Goal: Task Accomplishment & Management: Manage account settings

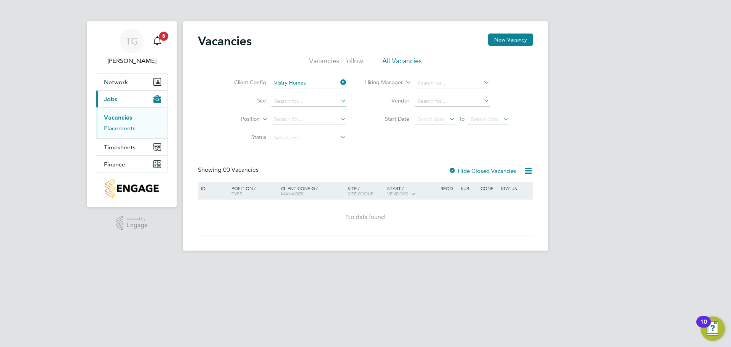
click at [121, 131] on link "Placements" at bounding box center [120, 128] width 32 height 7
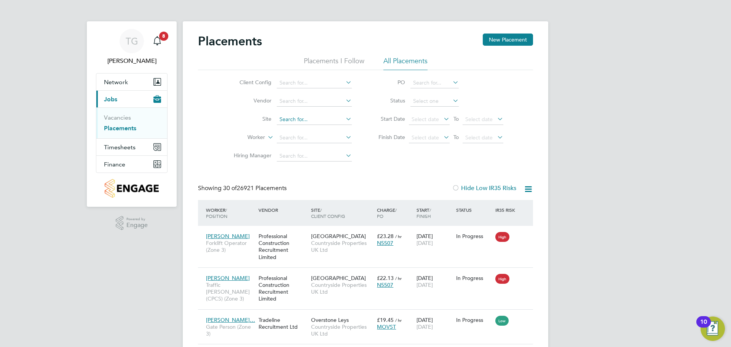
click at [300, 117] on input at bounding box center [314, 119] width 75 height 11
click at [328, 127] on li "Summerhill Gardens, Polegate" at bounding box center [332, 130] width 112 height 10
type input "[GEOGRAPHIC_DATA], [GEOGRAPHIC_DATA]"
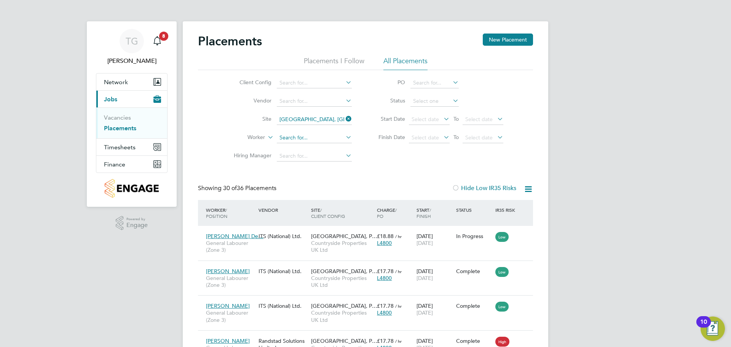
click at [303, 136] on input at bounding box center [314, 138] width 75 height 11
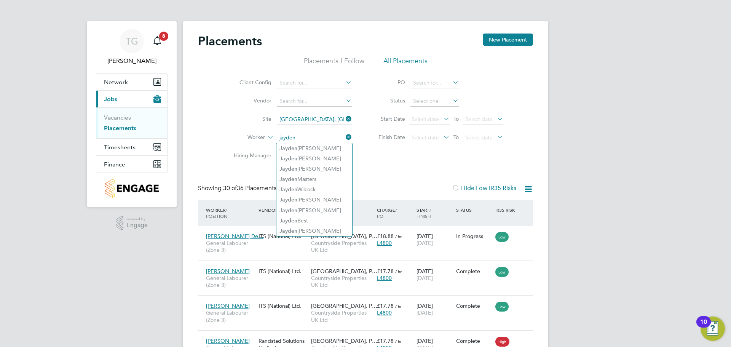
type input "jayden"
click at [344, 137] on icon at bounding box center [344, 137] width 0 height 11
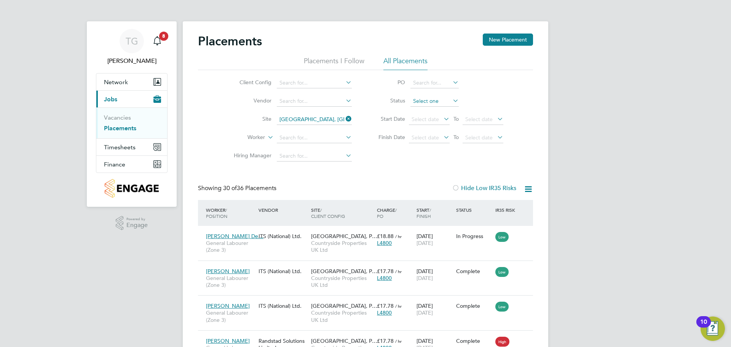
click at [439, 101] on input at bounding box center [435, 101] width 48 height 11
click at [313, 141] on input at bounding box center [314, 138] width 75 height 11
type input "sam garra"
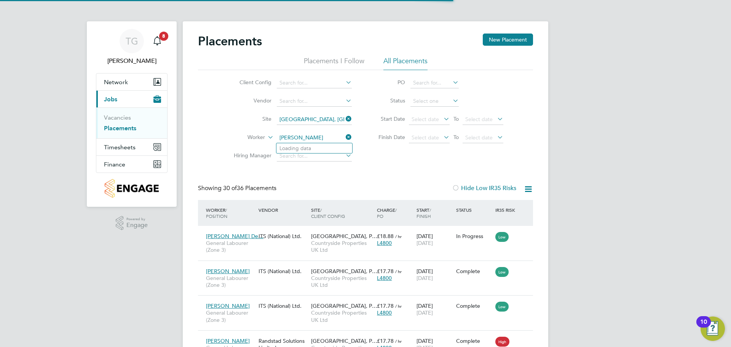
drag, startPoint x: 313, startPoint y: 140, endPoint x: 276, endPoint y: 138, distance: 36.6
click at [277, 138] on input "sam garra" at bounding box center [314, 138] width 75 height 11
click at [362, 164] on div "Client Config Vendor Site Summerhill Gardens, Polegate Worker Hiring Manager PO…" at bounding box center [365, 117] width 335 height 95
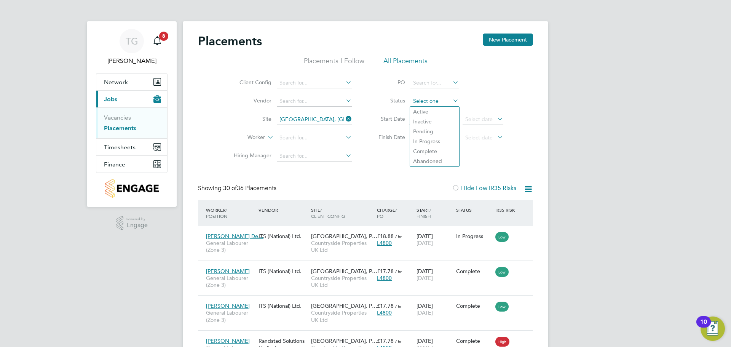
click at [437, 101] on input at bounding box center [435, 101] width 48 height 11
click at [428, 108] on li "Active" at bounding box center [434, 112] width 49 height 10
type input "Active"
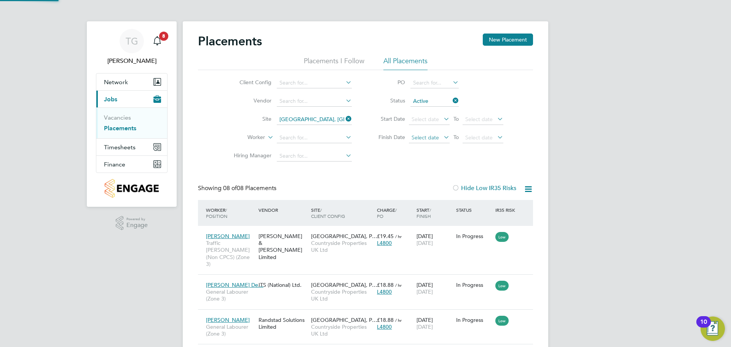
scroll to position [29, 66]
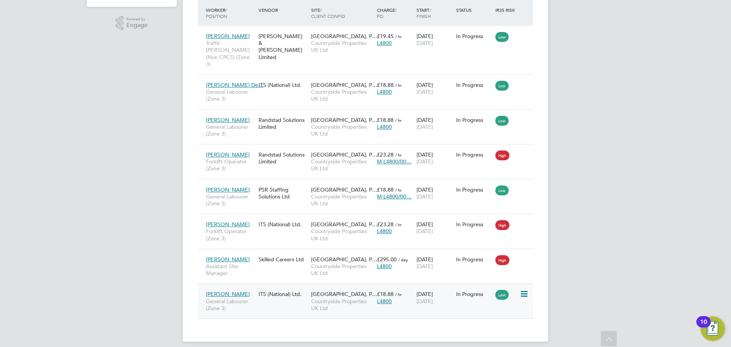
click at [523, 289] on icon at bounding box center [524, 293] width 8 height 9
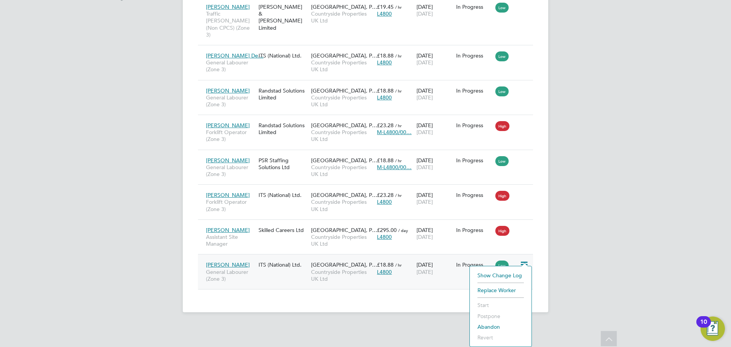
click at [411, 291] on div "Placements New Placement Placements I Follow All Placements Client Config Vendo…" at bounding box center [366, 52] width 366 height 520
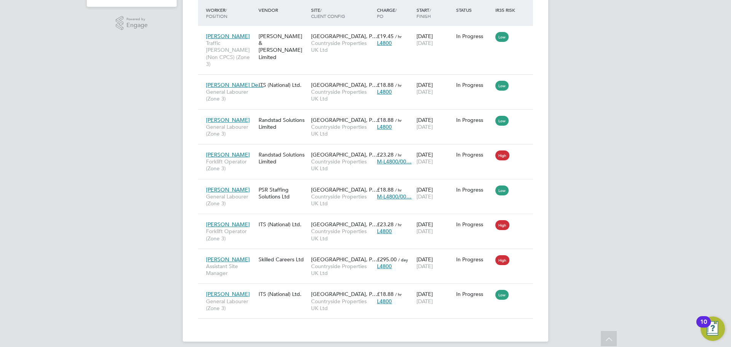
click at [615, 236] on div "TG Tom Green Notifications 8 Applications: Network Team Members Sites Workers C…" at bounding box center [365, 77] width 731 height 554
click at [522, 289] on icon at bounding box center [524, 293] width 8 height 9
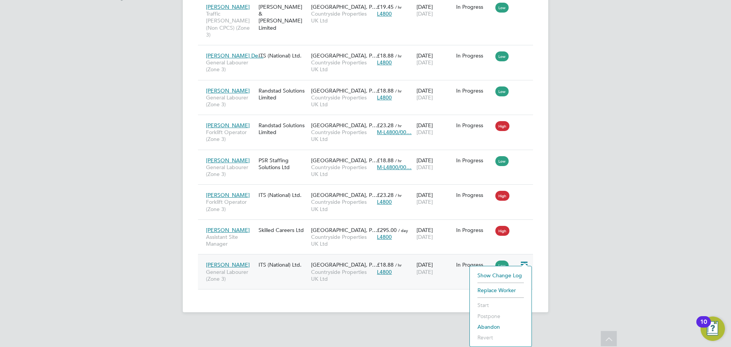
drag, startPoint x: 586, startPoint y: 267, endPoint x: 562, endPoint y: 273, distance: 25.5
click at [588, 267] on div "TG Tom Green Notifications 8 Applications: Network Team Members Sites Workers C…" at bounding box center [365, 48] width 731 height 554
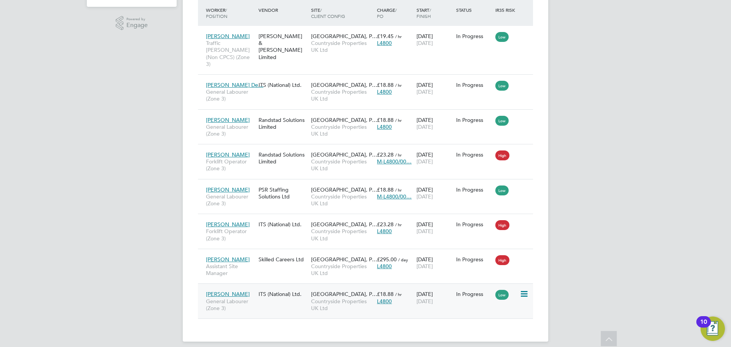
click at [525, 289] on icon at bounding box center [524, 293] width 8 height 9
click at [500, 320] on li "Replace Worker" at bounding box center [501, 319] width 54 height 11
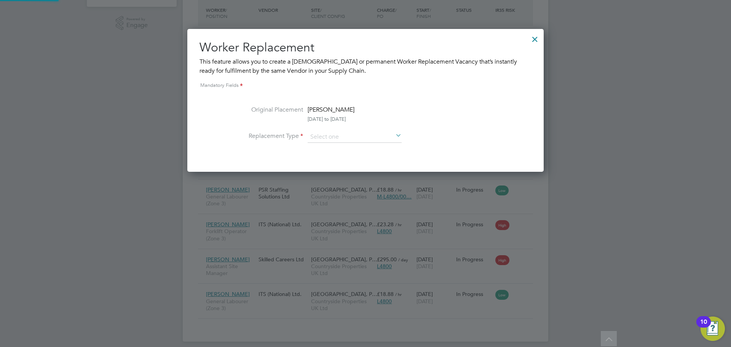
scroll to position [143, 357]
click at [324, 137] on input at bounding box center [355, 136] width 94 height 11
click at [340, 149] on li "Temporary" at bounding box center [354, 148] width 95 height 10
type input "Temporary"
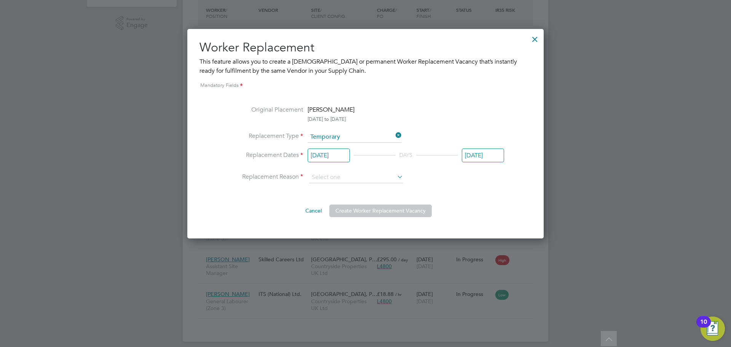
scroll to position [209, 357]
click at [328, 153] on input "[DATE]" at bounding box center [329, 156] width 42 height 14
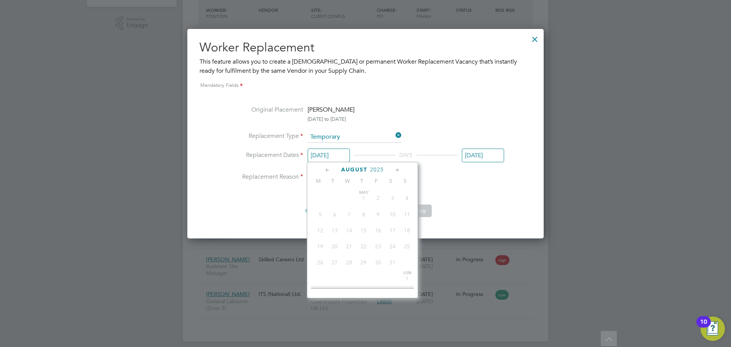
scroll to position [280, 0]
click at [333, 246] on span "26" at bounding box center [335, 239] width 14 height 14
type input "26 Aug 2025"
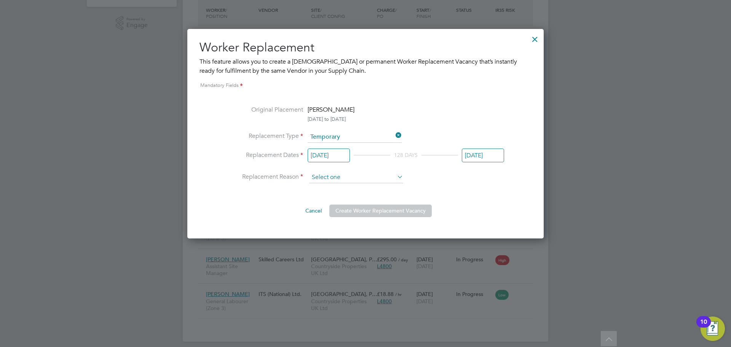
click at [383, 177] on input at bounding box center [356, 177] width 94 height 11
click at [383, 176] on input at bounding box center [356, 177] width 94 height 11
click at [430, 173] on li "Replacement Reason" at bounding box center [365, 177] width 277 height 11
click at [369, 177] on input at bounding box center [356, 177] width 94 height 11
click at [482, 157] on input "[DATE]" at bounding box center [483, 156] width 42 height 14
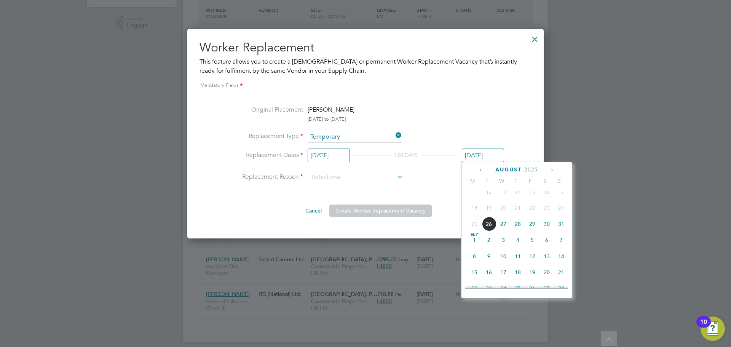
scroll to position [38, 0]
click at [532, 225] on span "29" at bounding box center [532, 224] width 14 height 14
type input "29 Aug 2025"
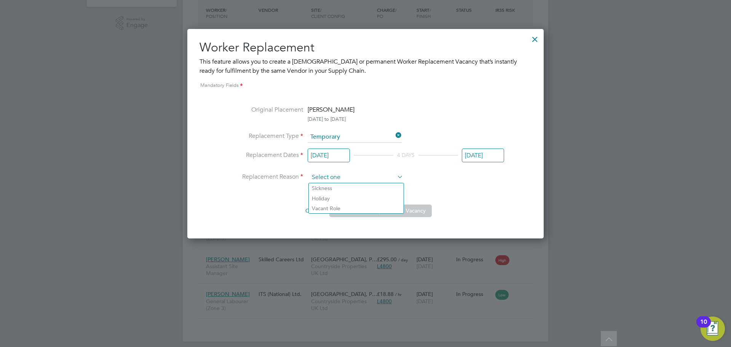
click at [375, 179] on input at bounding box center [356, 177] width 94 height 11
click at [338, 188] on li "Sickness" at bounding box center [356, 188] width 95 height 10
type input "Sickness"
click at [375, 212] on button "Create Worker Replacement Vacancy" at bounding box center [380, 210] width 102 height 12
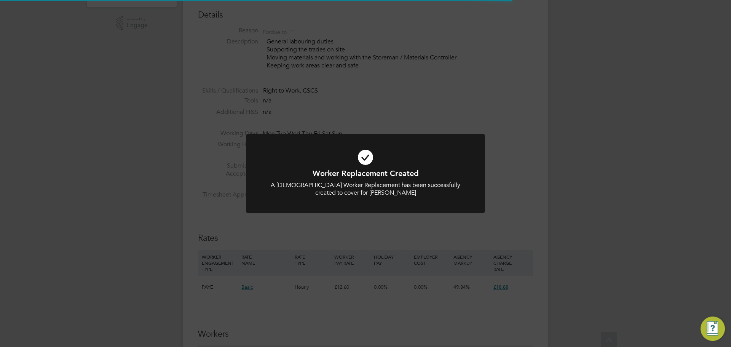
scroll to position [22, 53]
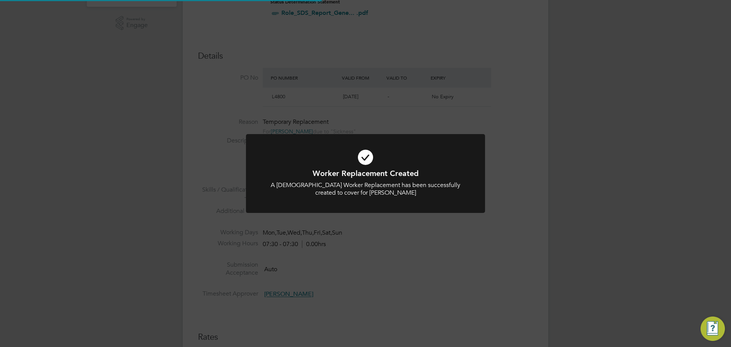
click at [366, 213] on div at bounding box center [365, 173] width 239 height 79
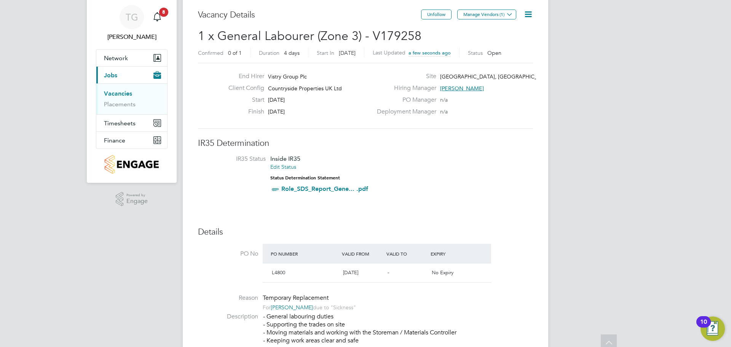
scroll to position [0, 0]
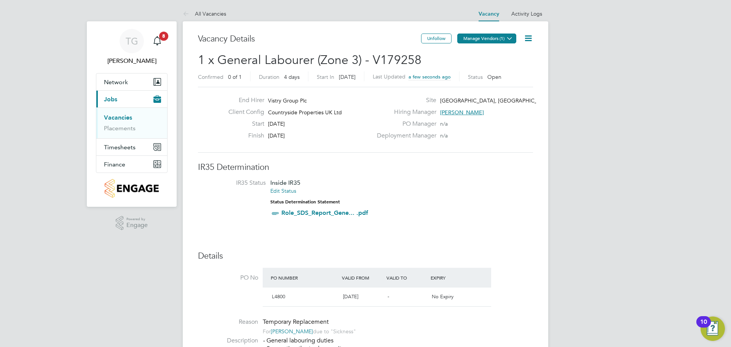
click at [507, 38] on icon at bounding box center [510, 38] width 6 height 6
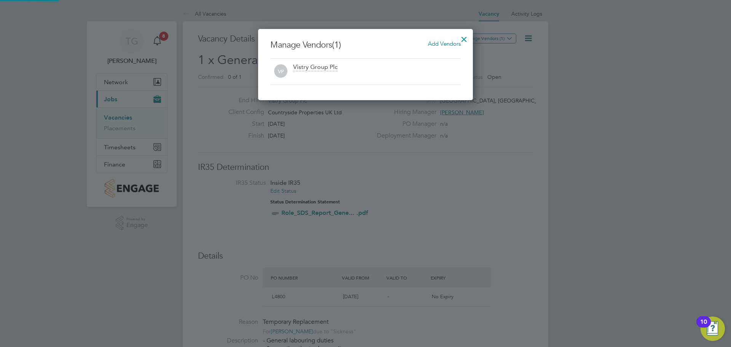
scroll to position [71, 215]
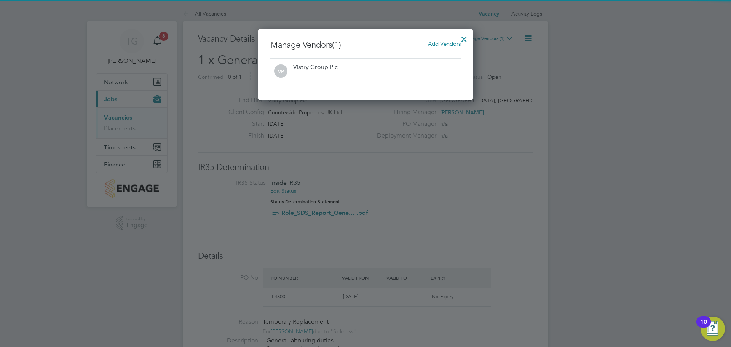
click at [445, 44] on span "Add Vendors" at bounding box center [444, 43] width 33 height 7
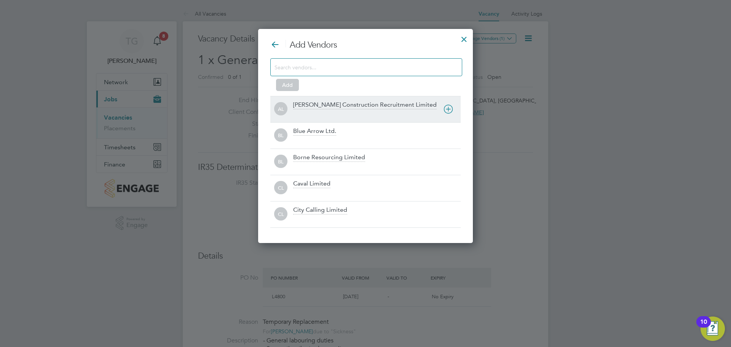
scroll to position [214, 215]
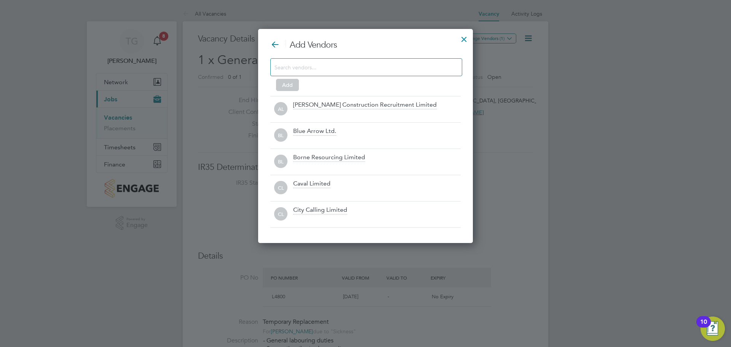
click at [315, 70] on input at bounding box center [360, 67] width 171 height 10
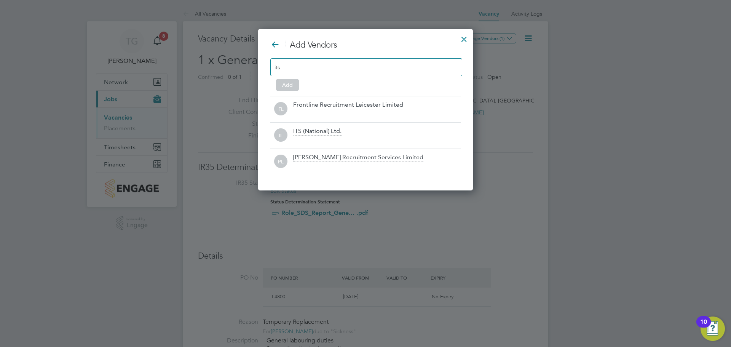
scroll to position [162, 215]
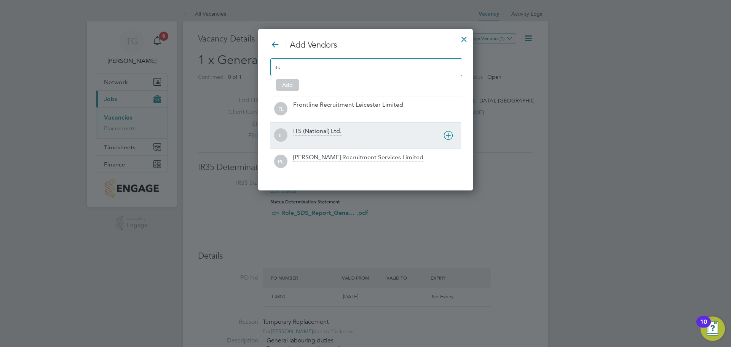
type input "its"
click at [317, 134] on div "ITS (National) Ltd." at bounding box center [317, 131] width 48 height 8
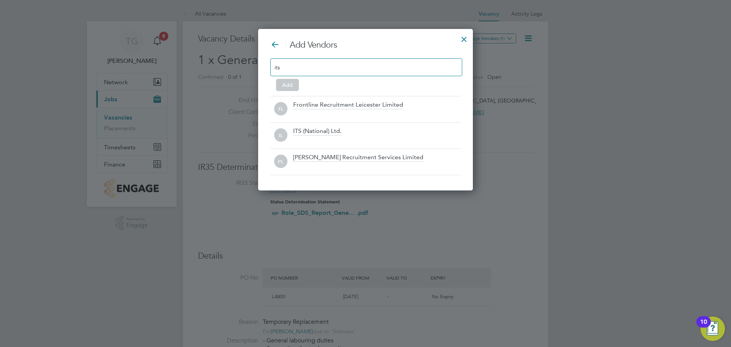
scroll to position [136, 215]
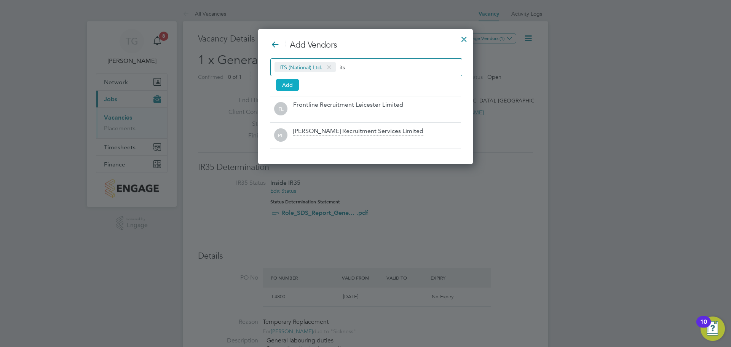
click at [285, 81] on button "Add" at bounding box center [287, 85] width 23 height 12
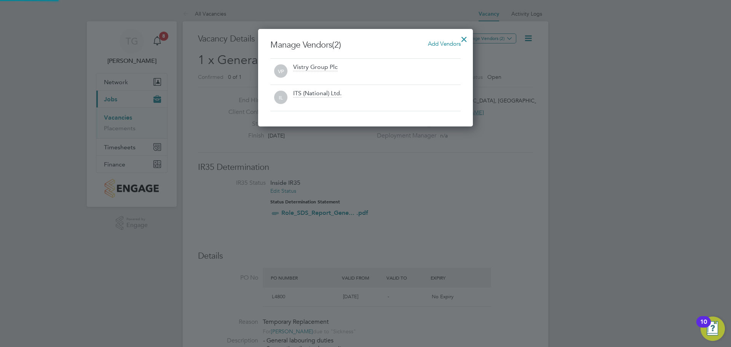
scroll to position [97, 215]
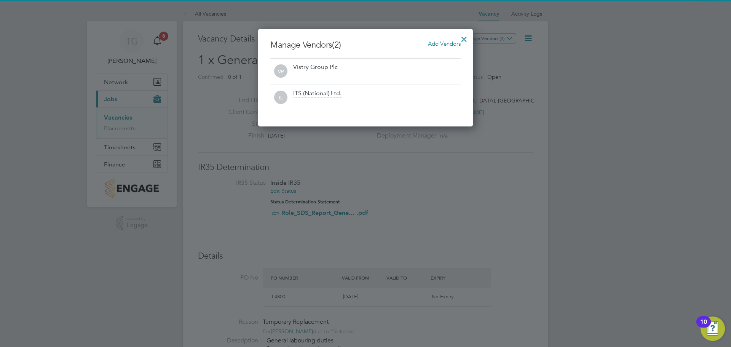
drag, startPoint x: 392, startPoint y: 190, endPoint x: 422, endPoint y: 119, distance: 77.0
click at [393, 190] on div at bounding box center [365, 173] width 731 height 347
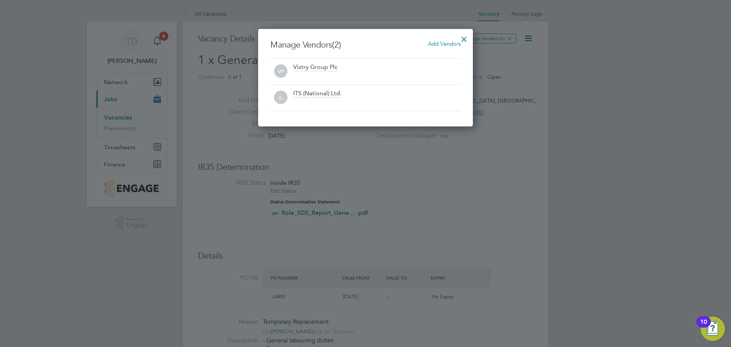
click at [462, 35] on div at bounding box center [464, 37] width 14 height 14
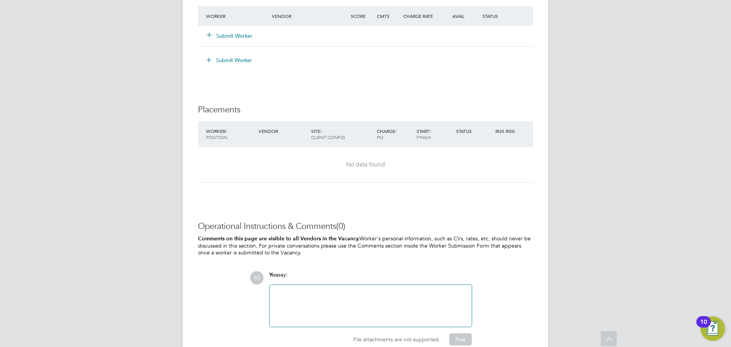
scroll to position [675, 0]
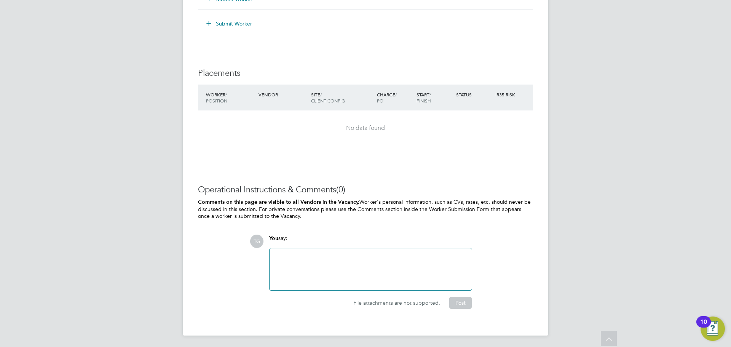
click at [328, 254] on div at bounding box center [370, 269] width 193 height 33
drag, startPoint x: 288, startPoint y: 237, endPoint x: 252, endPoint y: 241, distance: 36.8
click at [252, 241] on div "TG You say: Attachments are not supported File attachments are not supported. P…" at bounding box center [391, 272] width 283 height 74
click at [289, 256] on div at bounding box center [370, 269] width 193 height 33
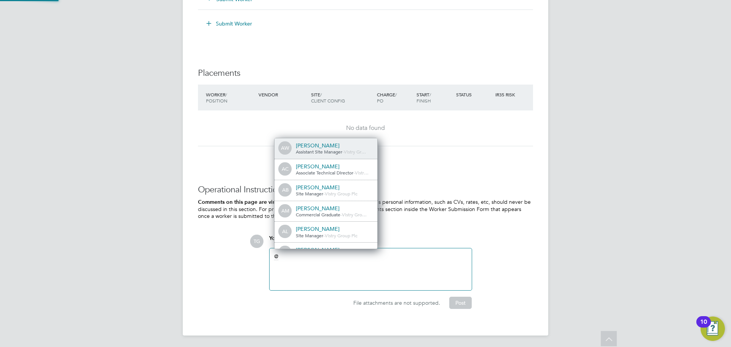
scroll to position [6, 77]
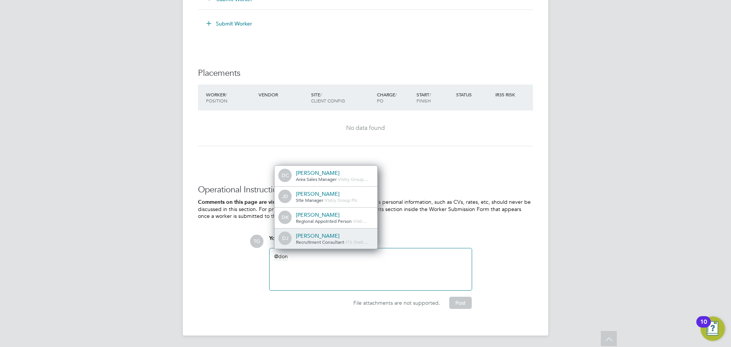
click at [331, 239] on span "Recruitment Consultant" at bounding box center [320, 242] width 48 height 6
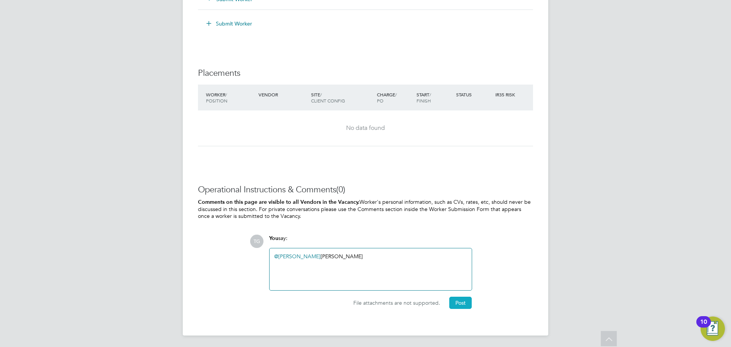
click at [464, 304] on button "Post" at bounding box center [460, 303] width 22 height 12
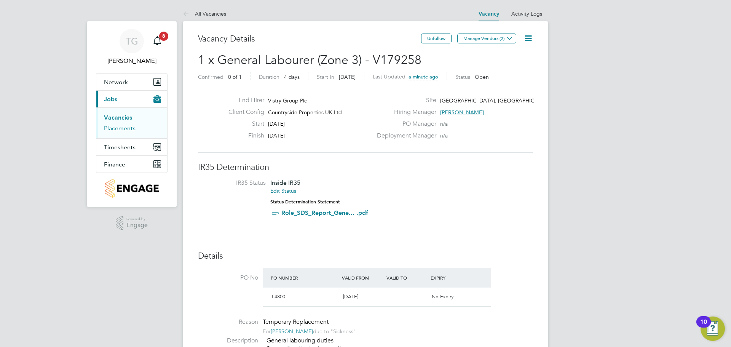
click at [121, 129] on link "Placements" at bounding box center [120, 128] width 32 height 7
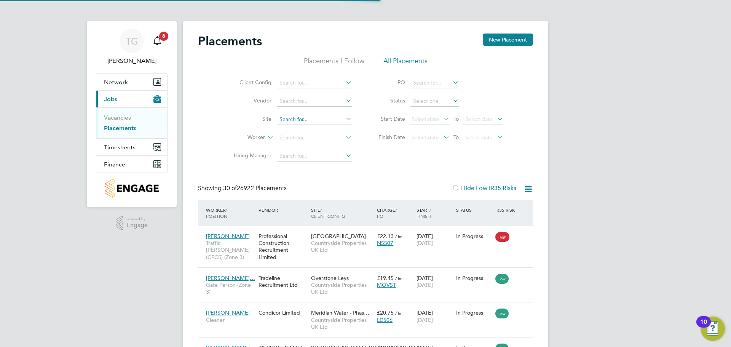
click at [292, 120] on input at bounding box center [314, 119] width 75 height 11
click at [313, 142] on li "Summer hill Gardens, Polegate" at bounding box center [345, 140] width 139 height 10
type input "[GEOGRAPHIC_DATA], [GEOGRAPHIC_DATA]"
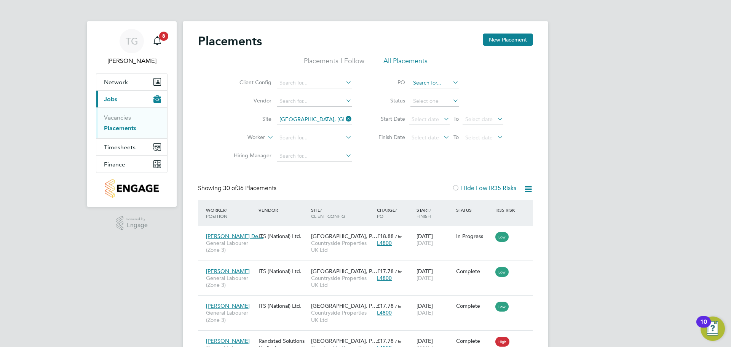
click at [438, 86] on input at bounding box center [435, 83] width 48 height 11
type input "active"
drag, startPoint x: 433, startPoint y: 83, endPoint x: 422, endPoint y: 86, distance: 10.9
click at [406, 83] on li "PO active" at bounding box center [437, 83] width 152 height 18
click at [431, 105] on input at bounding box center [435, 101] width 48 height 11
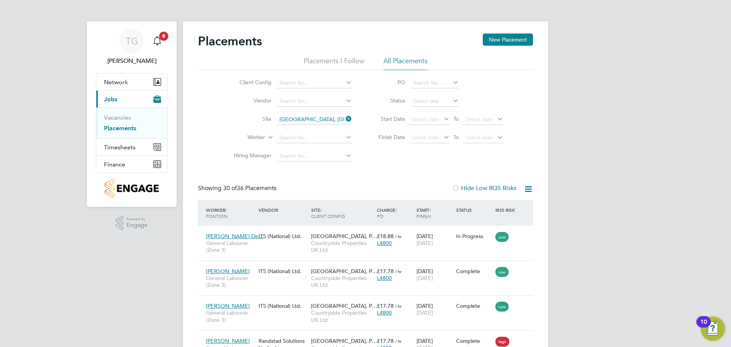
click at [439, 110] on li "Active" at bounding box center [434, 112] width 49 height 10
type input "Active"
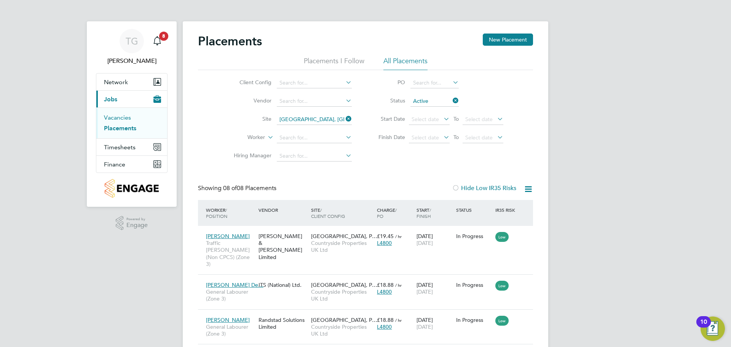
click at [108, 120] on link "Vacancies" at bounding box center [117, 117] width 27 height 7
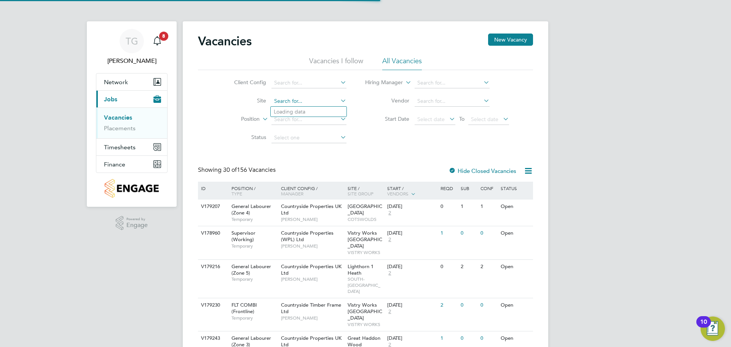
click at [294, 102] on input at bounding box center [309, 101] width 75 height 11
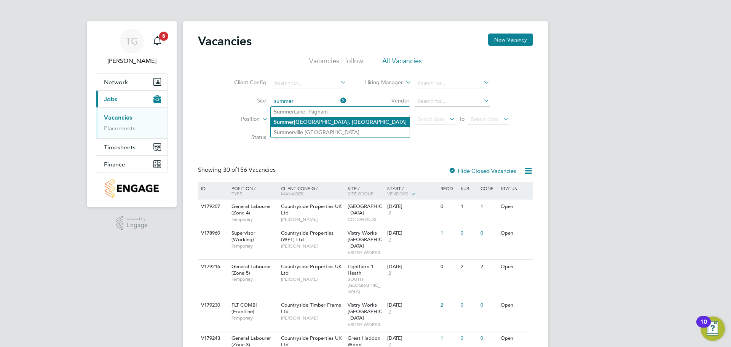
click at [313, 124] on li "Summer hill Gardens, Polegate" at bounding box center [340, 122] width 139 height 10
type input "[GEOGRAPHIC_DATA], [GEOGRAPHIC_DATA]"
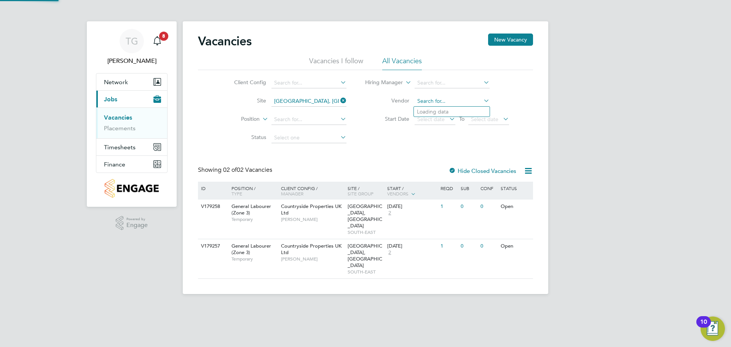
click at [438, 103] on input at bounding box center [452, 101] width 75 height 11
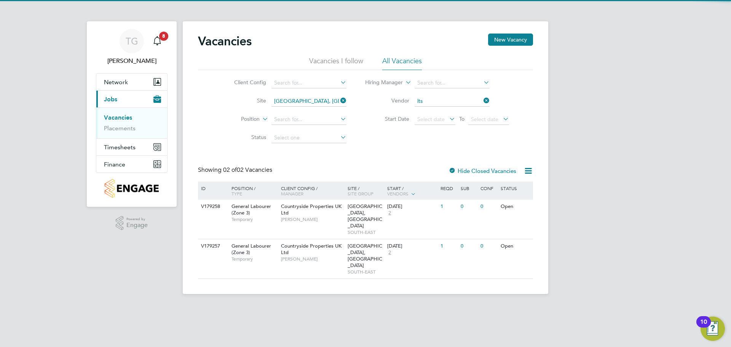
click at [459, 113] on li "ITS (National) Ltd." at bounding box center [452, 112] width 76 height 10
type input "ITS (National) Ltd."
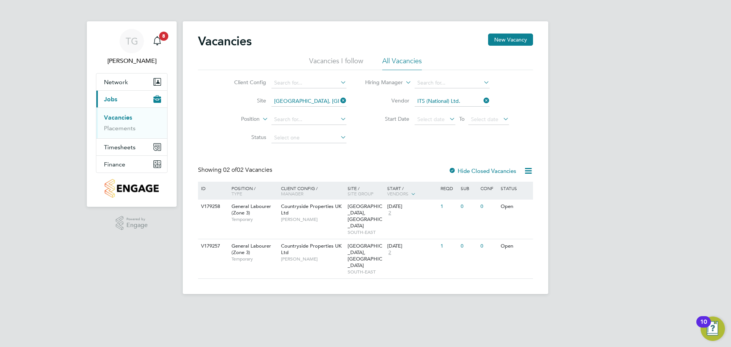
click at [482, 100] on icon at bounding box center [482, 100] width 0 height 11
click at [126, 129] on link "Placements" at bounding box center [120, 128] width 32 height 7
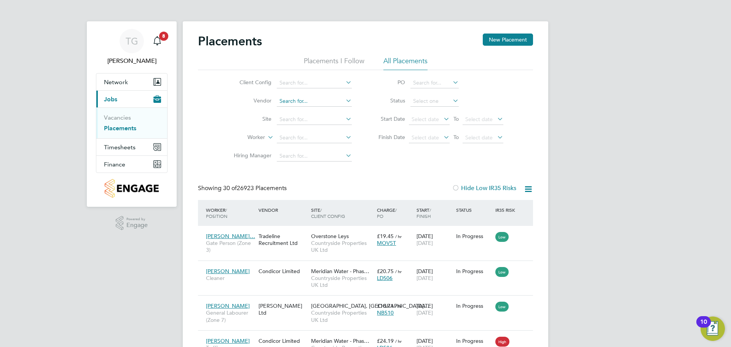
scroll to position [29, 66]
drag, startPoint x: 304, startPoint y: 97, endPoint x: 298, endPoint y: 93, distance: 7.9
click at [298, 93] on li "Vendor" at bounding box center [289, 101] width 143 height 18
click at [295, 125] on li "Site" at bounding box center [289, 119] width 143 height 18
click at [292, 122] on input at bounding box center [314, 119] width 75 height 11
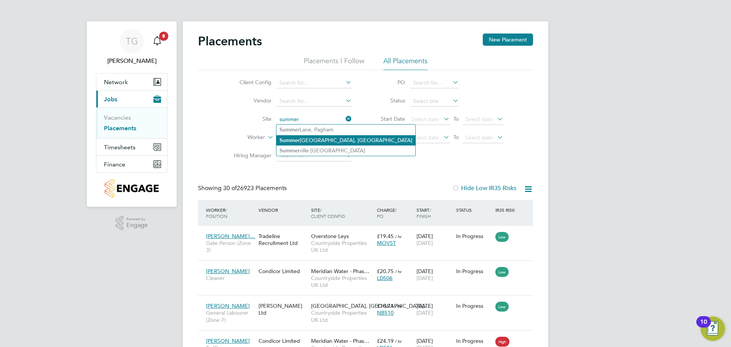
click at [325, 139] on li "Summer hill Gardens, Polegate" at bounding box center [345, 140] width 139 height 10
type input "[GEOGRAPHIC_DATA], [GEOGRAPHIC_DATA]"
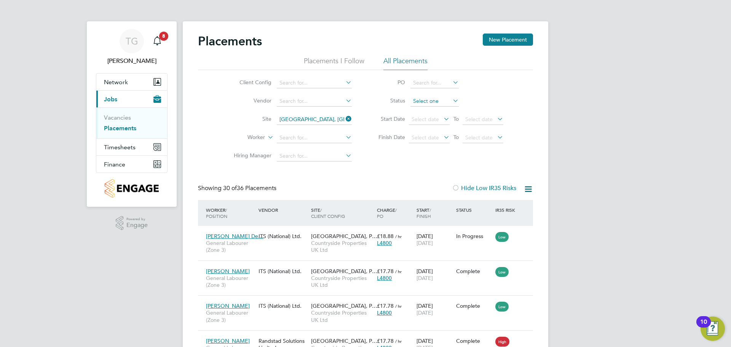
click at [434, 104] on input at bounding box center [435, 101] width 48 height 11
click at [431, 112] on li "Active" at bounding box center [434, 112] width 49 height 10
type input "Active"
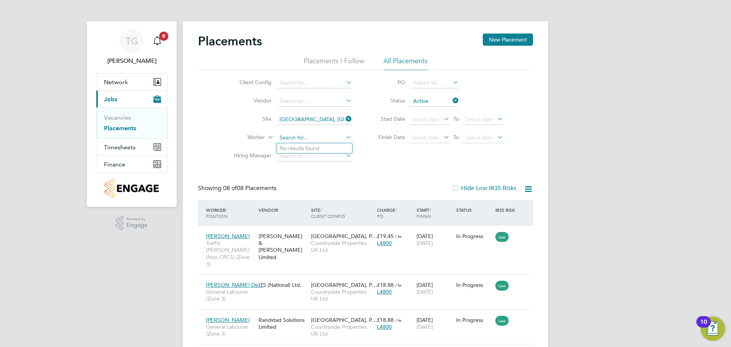
click at [309, 140] on input at bounding box center [314, 138] width 75 height 11
click at [382, 170] on div "Placements New Placement Placements I Follow All Placements Client Config Vendo…" at bounding box center [365, 276] width 335 height 485
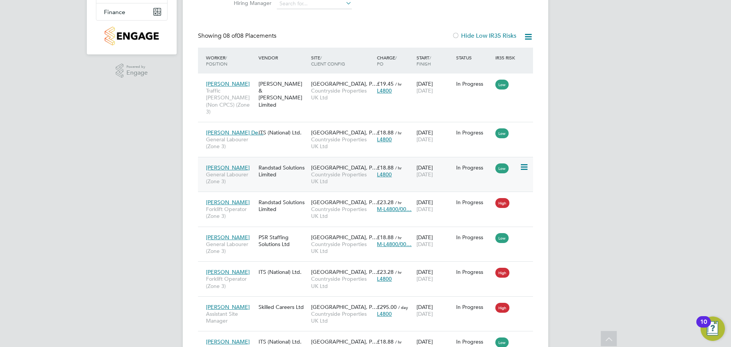
click at [526, 163] on icon at bounding box center [524, 167] width 8 height 9
click at [413, 165] on div "£18.88 / hr L4800" at bounding box center [395, 170] width 40 height 21
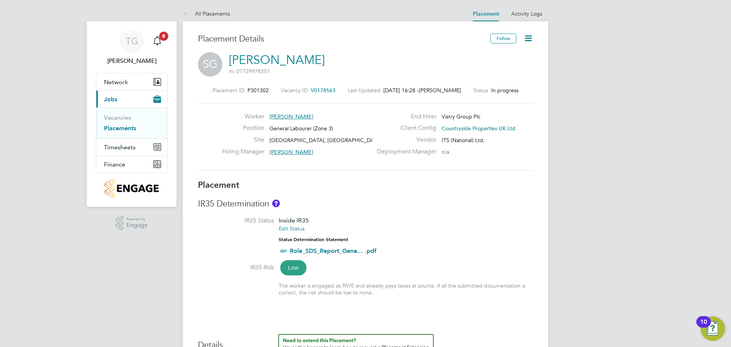
click at [529, 37] on icon at bounding box center [529, 39] width 10 height 10
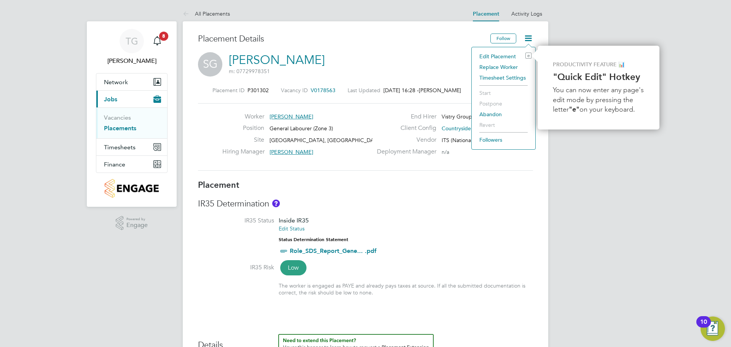
click at [503, 65] on li "Replace Worker" at bounding box center [504, 67] width 56 height 11
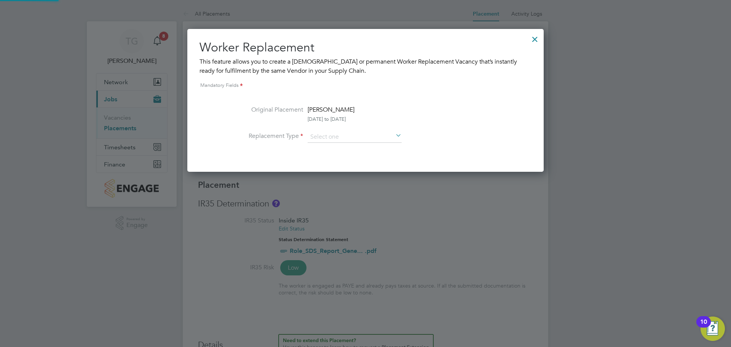
scroll to position [4, 4]
click at [531, 39] on div at bounding box center [535, 37] width 14 height 14
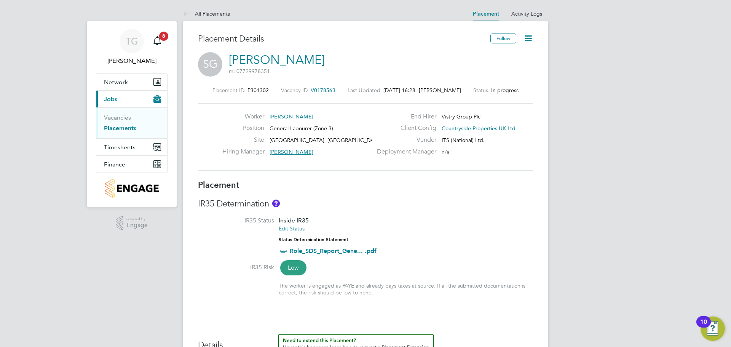
click at [533, 36] on icon at bounding box center [529, 39] width 10 height 10
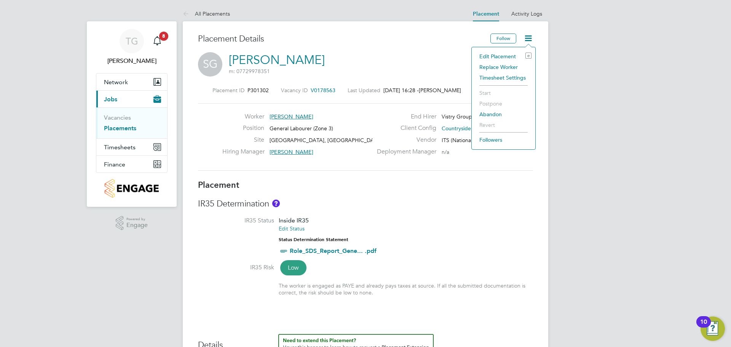
click at [503, 64] on li "Replace Worker" at bounding box center [504, 67] width 56 height 11
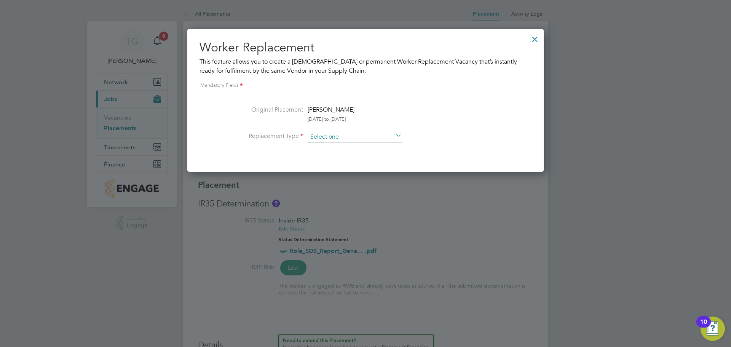
click at [366, 139] on input at bounding box center [355, 136] width 94 height 11
click at [343, 147] on li "Temporary" at bounding box center [354, 148] width 95 height 10
type input "Temporary"
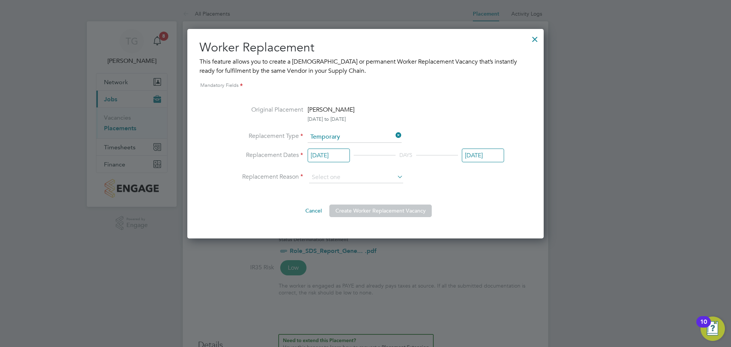
click at [334, 160] on input "[DATE]" at bounding box center [329, 156] width 42 height 14
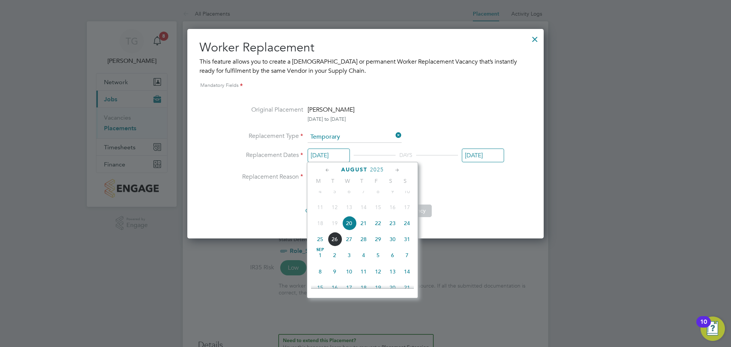
click at [363, 230] on span "21" at bounding box center [363, 223] width 14 height 14
type input "[DATE]"
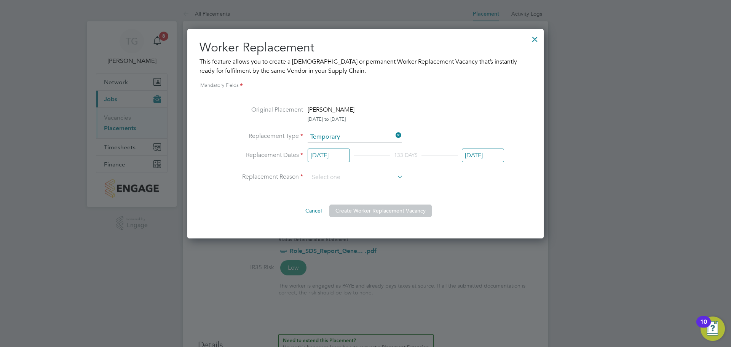
click at [481, 155] on input "[DATE]" at bounding box center [483, 156] width 42 height 14
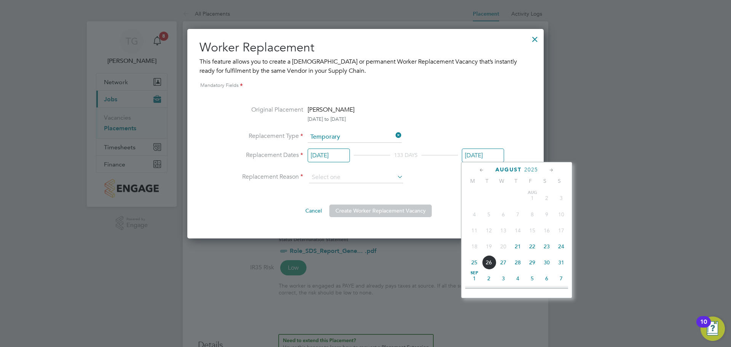
click at [534, 246] on span "22" at bounding box center [532, 246] width 14 height 14
type input "[DATE]"
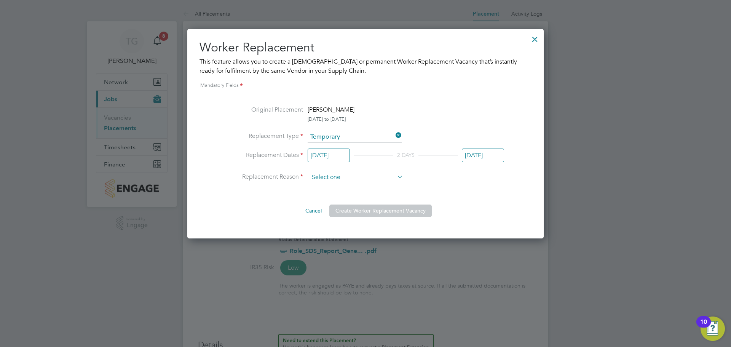
click at [385, 177] on input at bounding box center [356, 177] width 94 height 11
click at [335, 206] on li "Vacant Role" at bounding box center [356, 208] width 95 height 10
type input "Vacant Role"
click at [385, 212] on button "Create Worker Replacement Vacancy" at bounding box center [380, 210] width 102 height 12
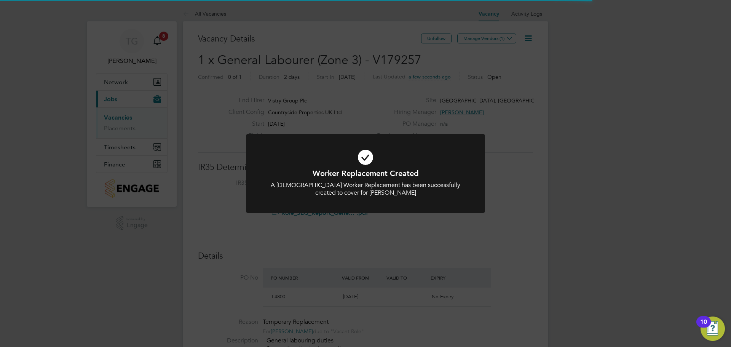
click at [476, 235] on div "Worker Replacement Created A [DEMOGRAPHIC_DATA] Worker Replacement has been suc…" at bounding box center [365, 173] width 731 height 347
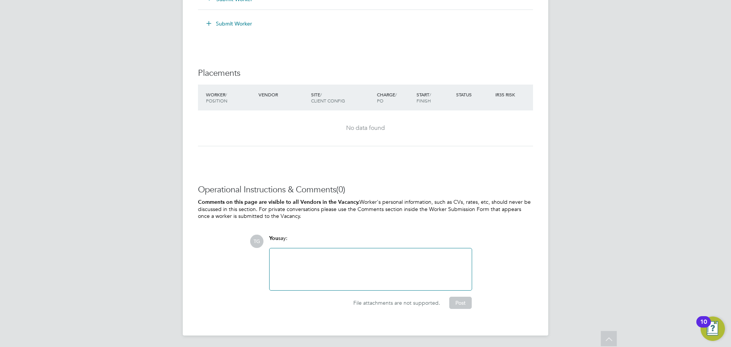
click at [350, 270] on div at bounding box center [370, 269] width 193 height 33
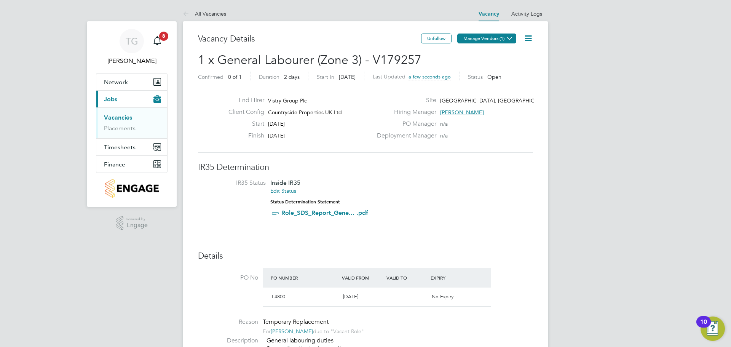
click at [501, 37] on button "Manage Vendors (1)" at bounding box center [486, 39] width 59 height 10
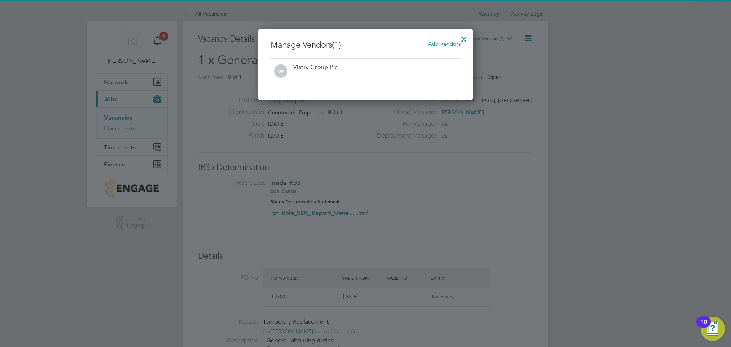
click at [444, 44] on span "Add Vendors" at bounding box center [444, 43] width 33 height 7
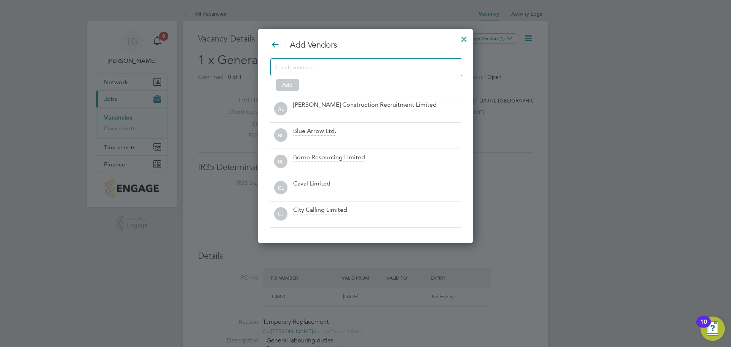
click at [398, 72] on div at bounding box center [366, 67] width 192 height 18
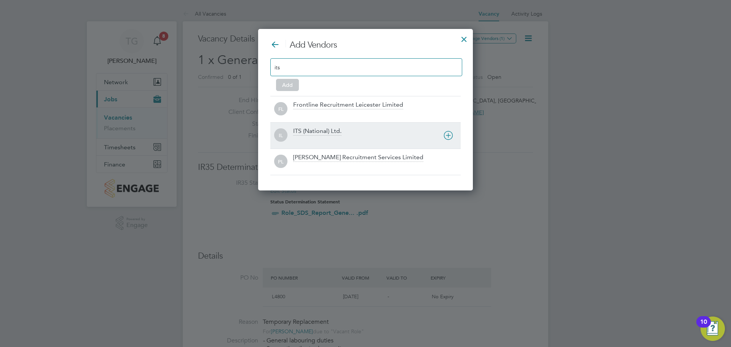
type input "its"
click at [332, 134] on div "ITS (National) Ltd." at bounding box center [317, 131] width 48 height 8
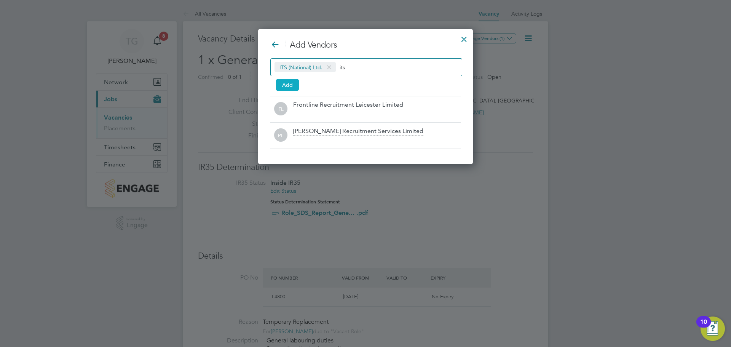
click at [288, 85] on button "Add" at bounding box center [287, 85] width 23 height 12
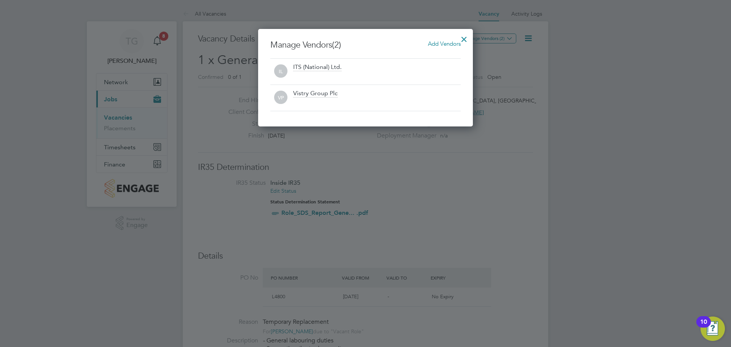
click at [465, 36] on div at bounding box center [464, 37] width 14 height 14
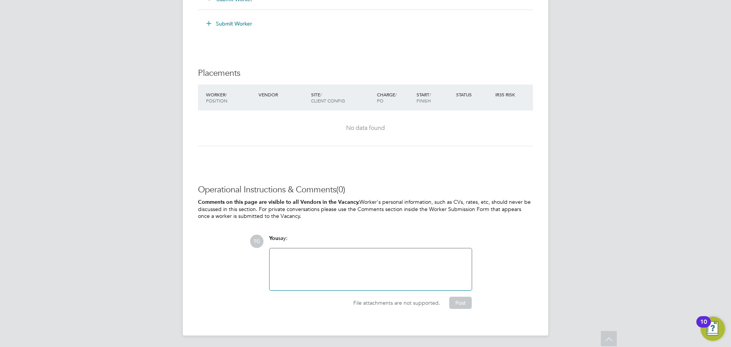
click at [329, 272] on div at bounding box center [370, 269] width 193 height 33
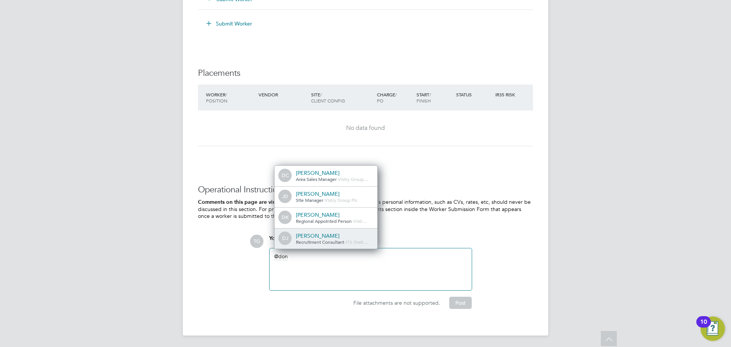
click at [333, 240] on span "Recruitment Consultant" at bounding box center [320, 242] width 48 height 6
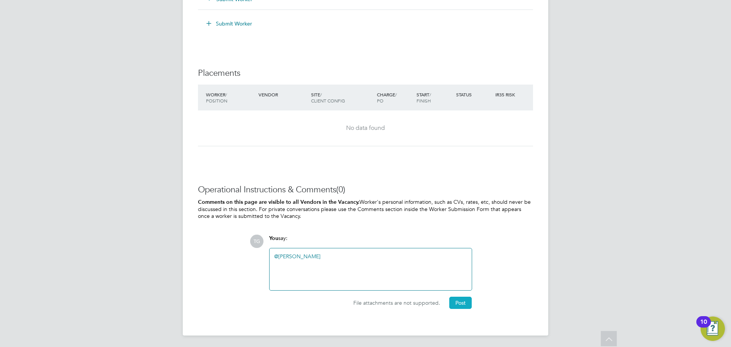
click at [463, 304] on button "Post" at bounding box center [460, 303] width 22 height 12
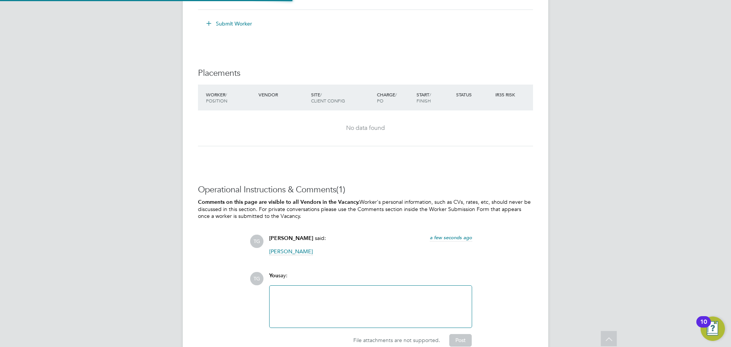
click at [331, 294] on div at bounding box center [370, 306] width 193 height 33
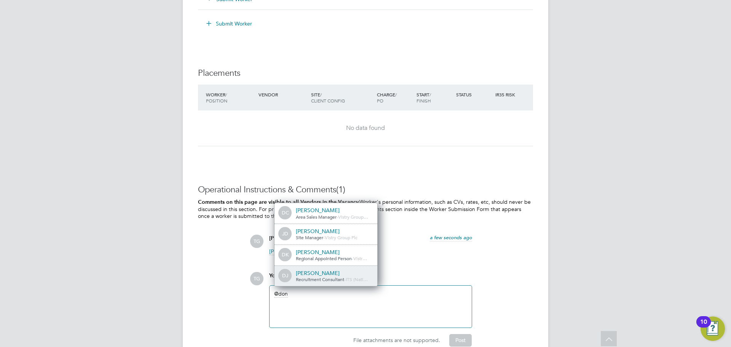
click at [325, 279] on span "Recruitment Consultant" at bounding box center [320, 279] width 48 height 6
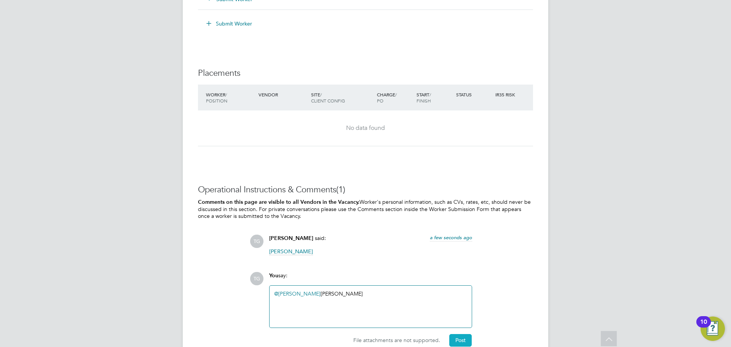
click at [466, 335] on button "Post" at bounding box center [460, 340] width 22 height 12
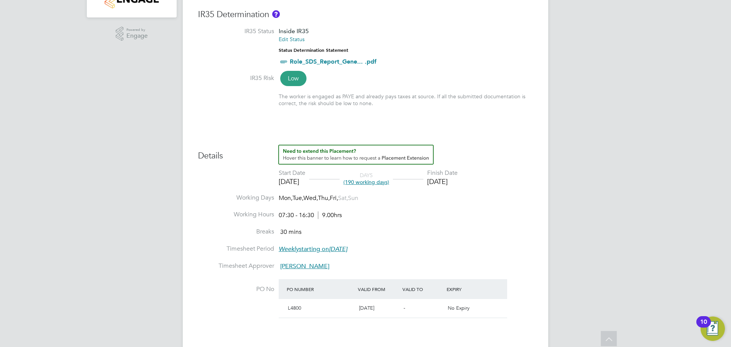
scroll to position [38, 0]
